Goal: Navigation & Orientation: Find specific page/section

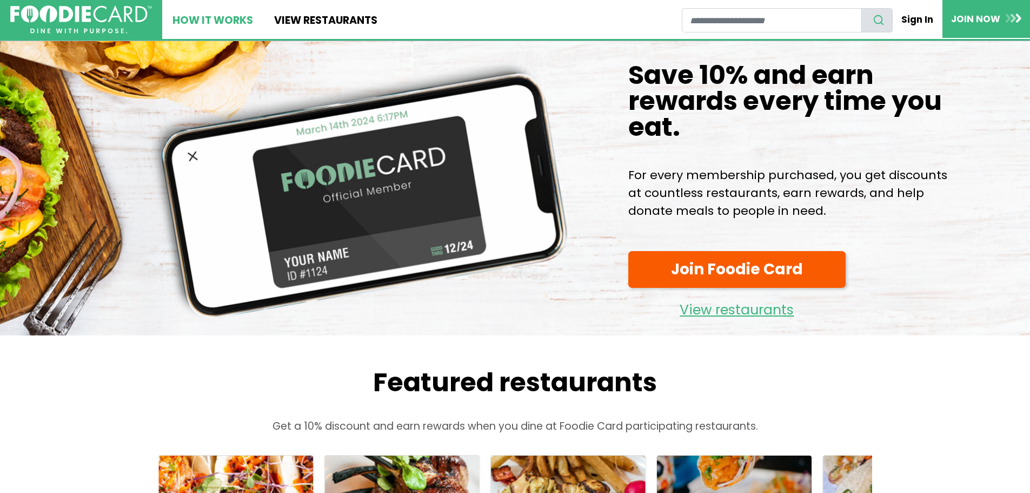
click at [228, 21] on link "How It Works" at bounding box center [212, 19] width 101 height 39
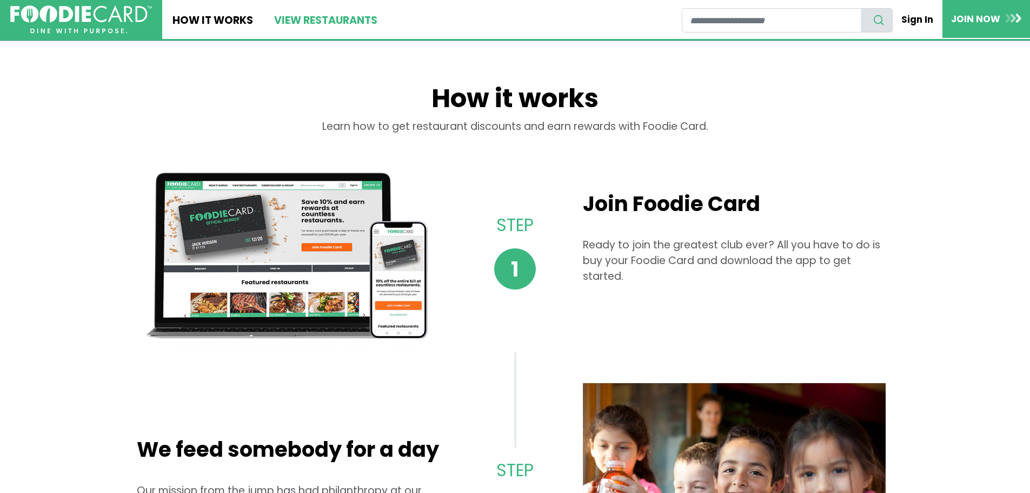
click at [341, 17] on link "View restaurants" at bounding box center [325, 19] width 124 height 39
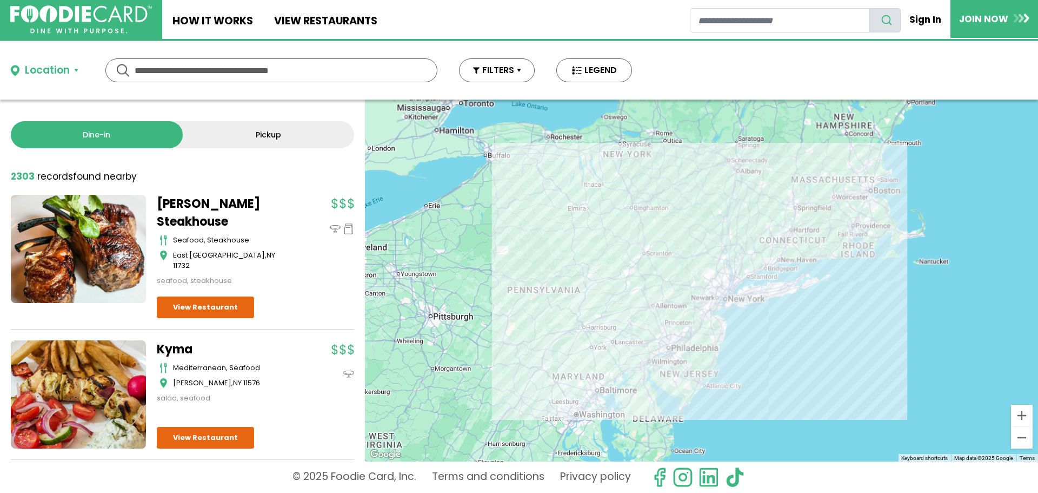
click at [264, 80] on input "text" at bounding box center [272, 70] width 274 height 23
click at [292, 70] on input "text" at bounding box center [272, 70] width 274 height 23
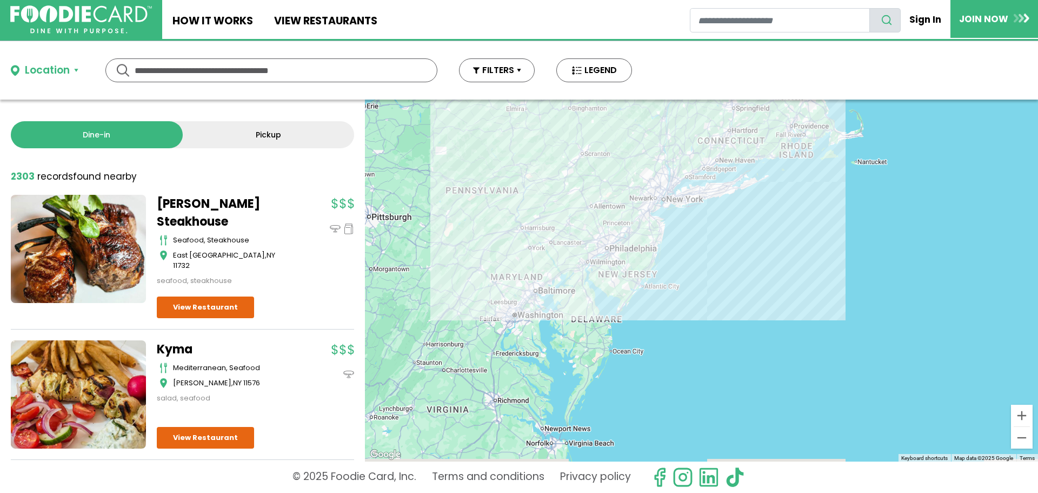
drag, startPoint x: 682, startPoint y: 314, endPoint x: 620, endPoint y: 215, distance: 117.1
click at [620, 215] on div at bounding box center [701, 281] width 673 height 362
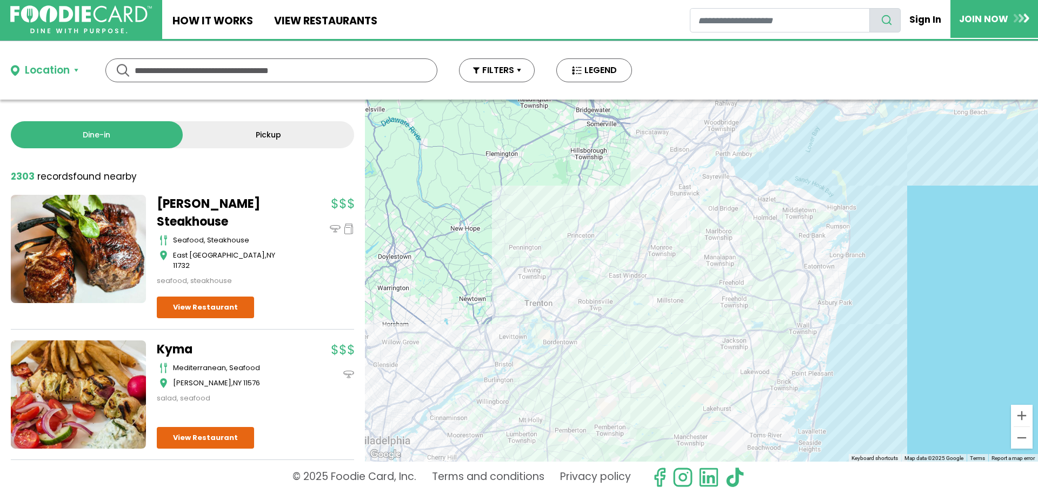
drag, startPoint x: 645, startPoint y: 195, endPoint x: 579, endPoint y: 206, distance: 67.4
click at [579, 206] on div at bounding box center [701, 281] width 673 height 362
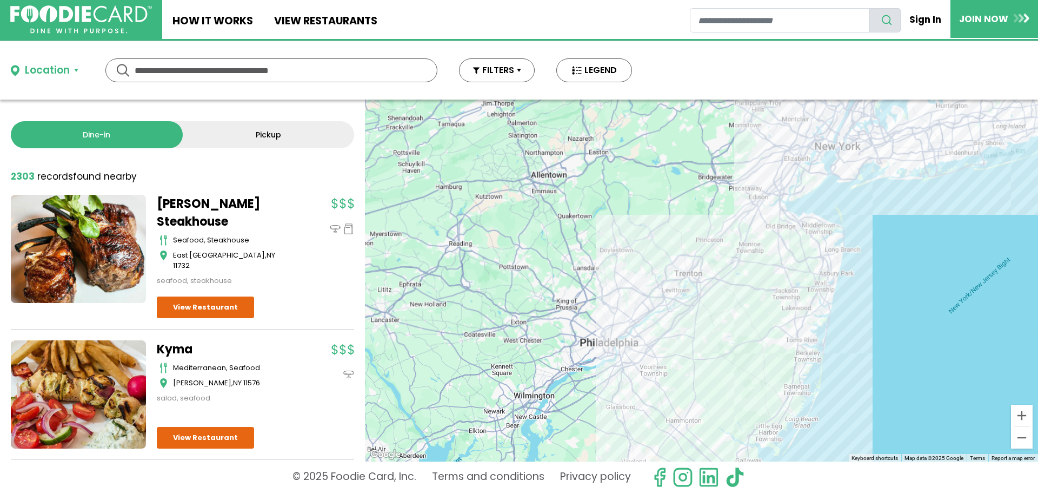
drag, startPoint x: 832, startPoint y: 201, endPoint x: 796, endPoint y: 318, distance: 122.2
click at [796, 316] on div at bounding box center [701, 281] width 673 height 362
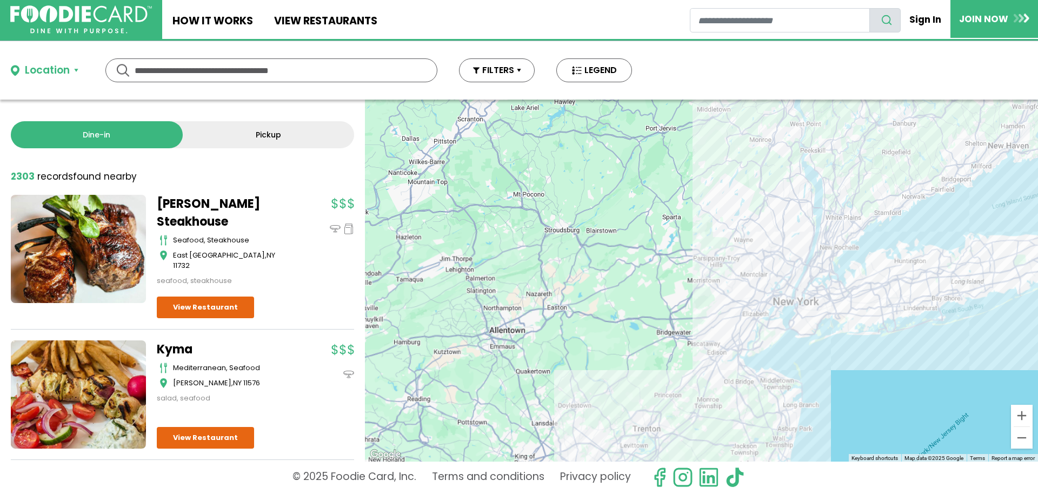
drag, startPoint x: 815, startPoint y: 235, endPoint x: 770, endPoint y: 280, distance: 63.9
click at [770, 280] on div at bounding box center [701, 281] width 673 height 362
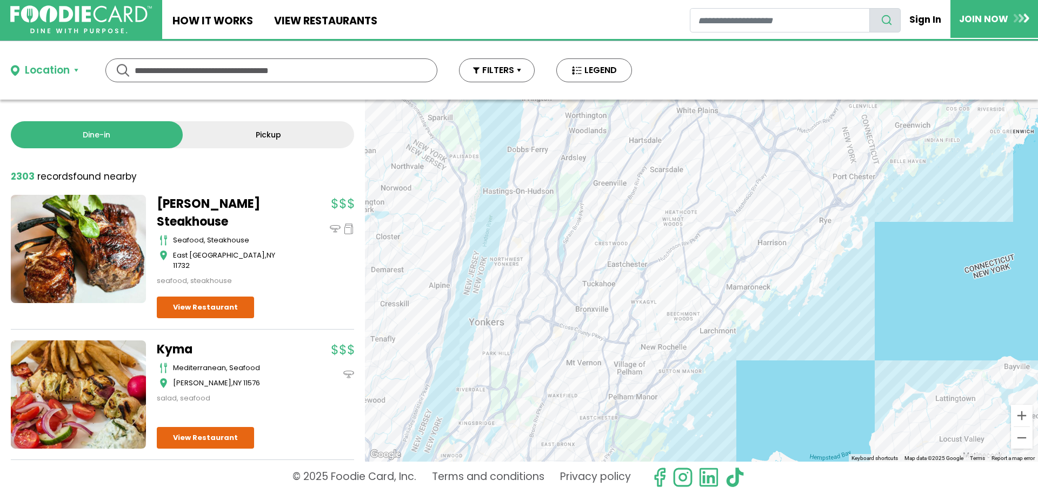
click at [307, 72] on input "text" at bounding box center [272, 70] width 274 height 23
click at [59, 68] on div "Location" at bounding box center [47, 71] width 45 height 16
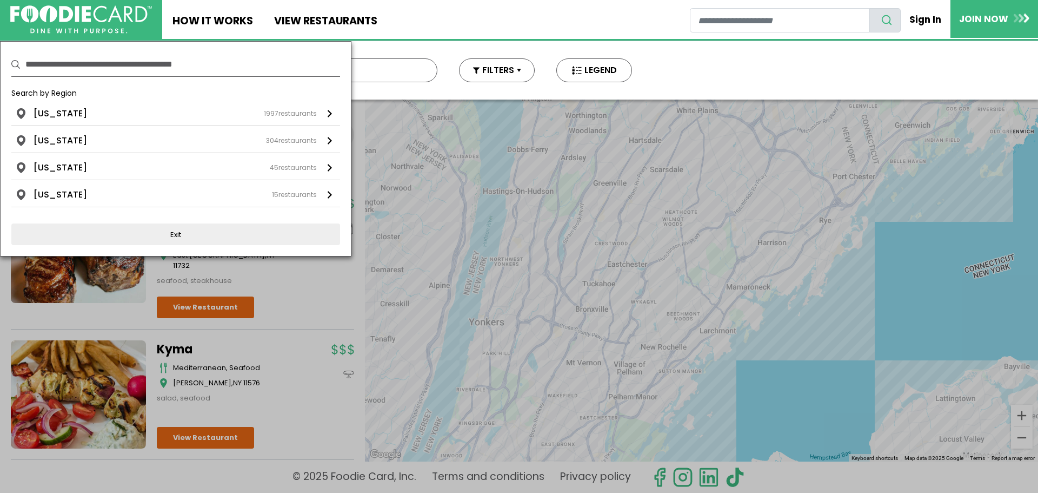
click at [116, 65] on input "text" at bounding box center [182, 64] width 315 height 24
click at [138, 68] on input "text" at bounding box center [182, 64] width 315 height 24
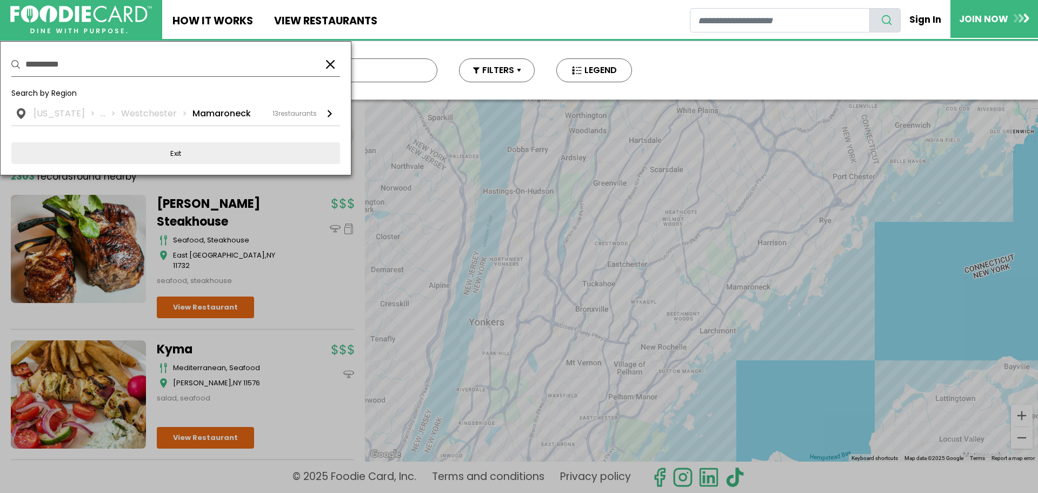
type input "**********"
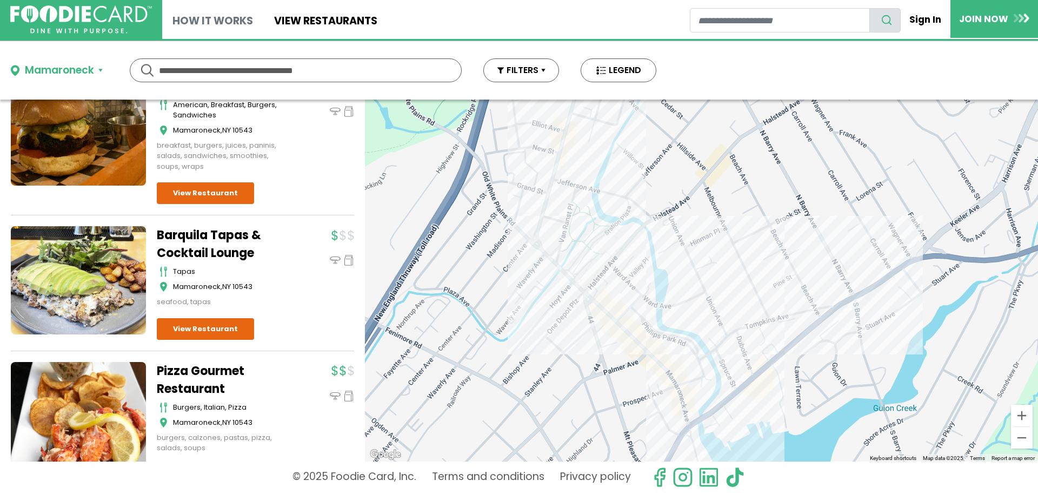
scroll to position [1133, 0]
